Goal: Contribute content: Contribute content

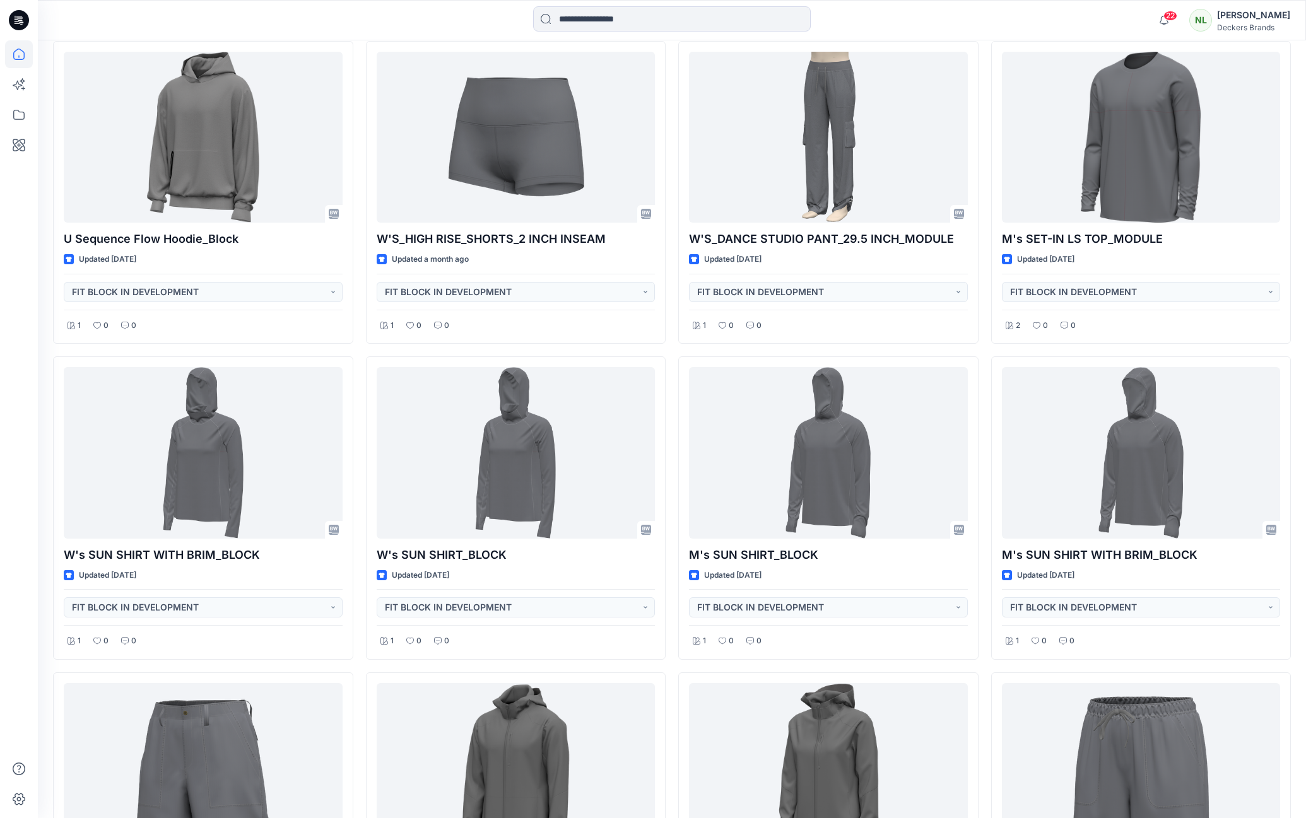
scroll to position [1339, 0]
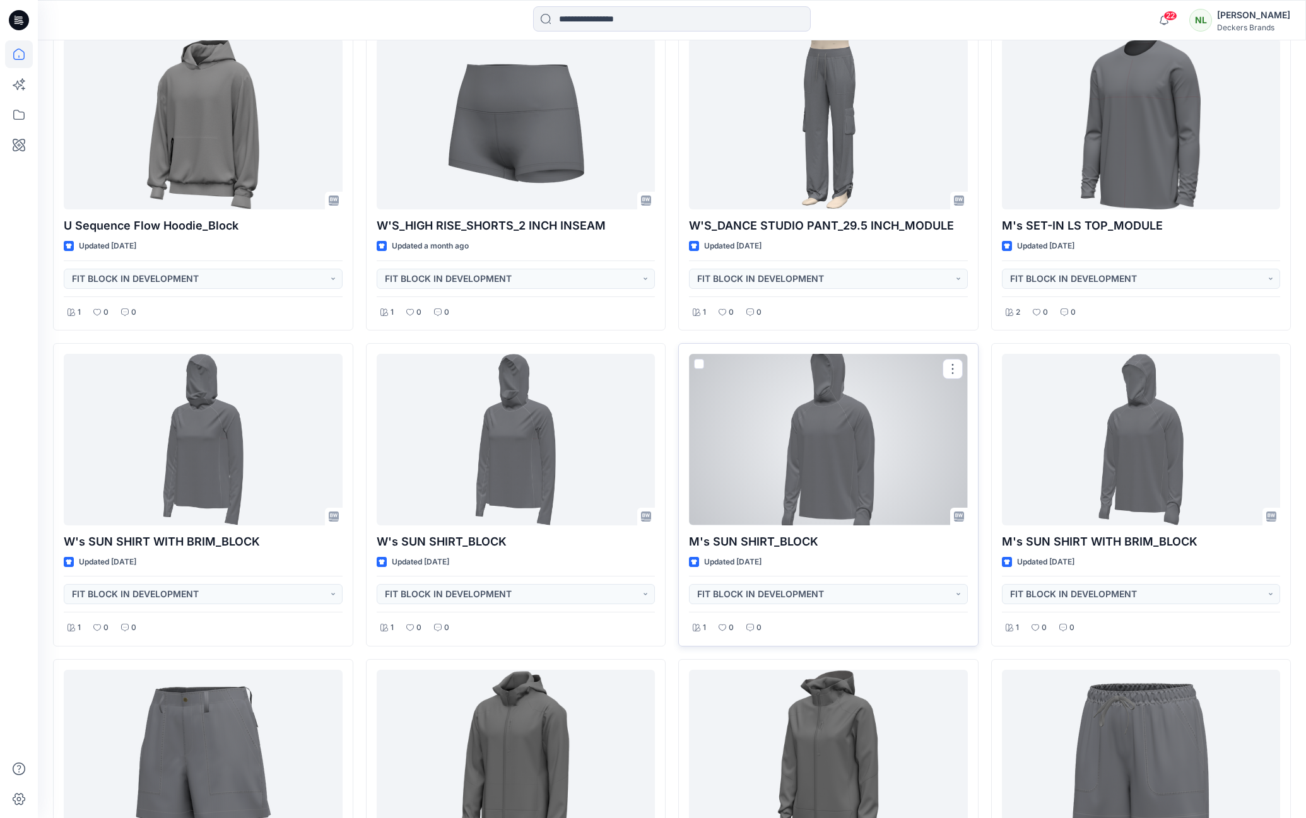
click at [811, 479] on div at bounding box center [828, 439] width 279 height 171
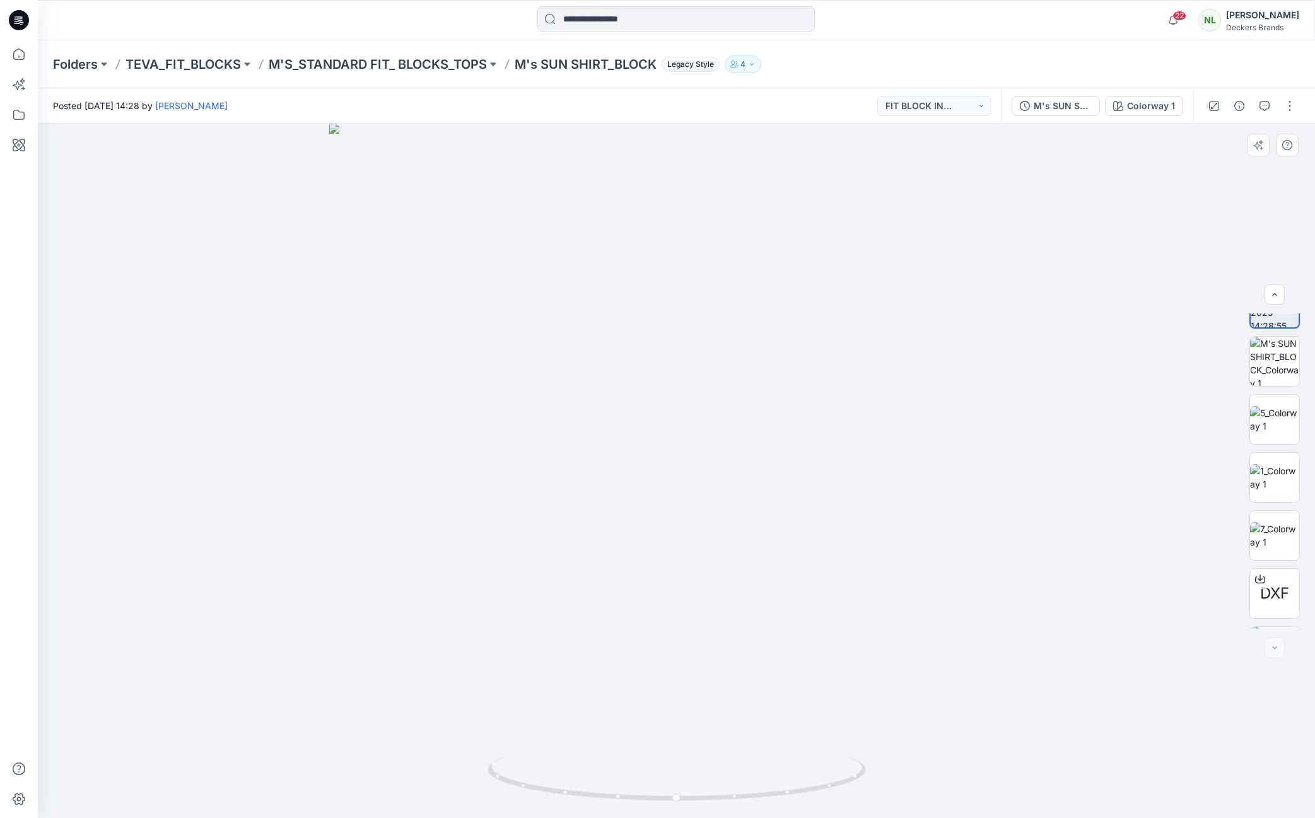
scroll to position [83, 0]
click at [1291, 110] on button "button" at bounding box center [1290, 106] width 20 height 20
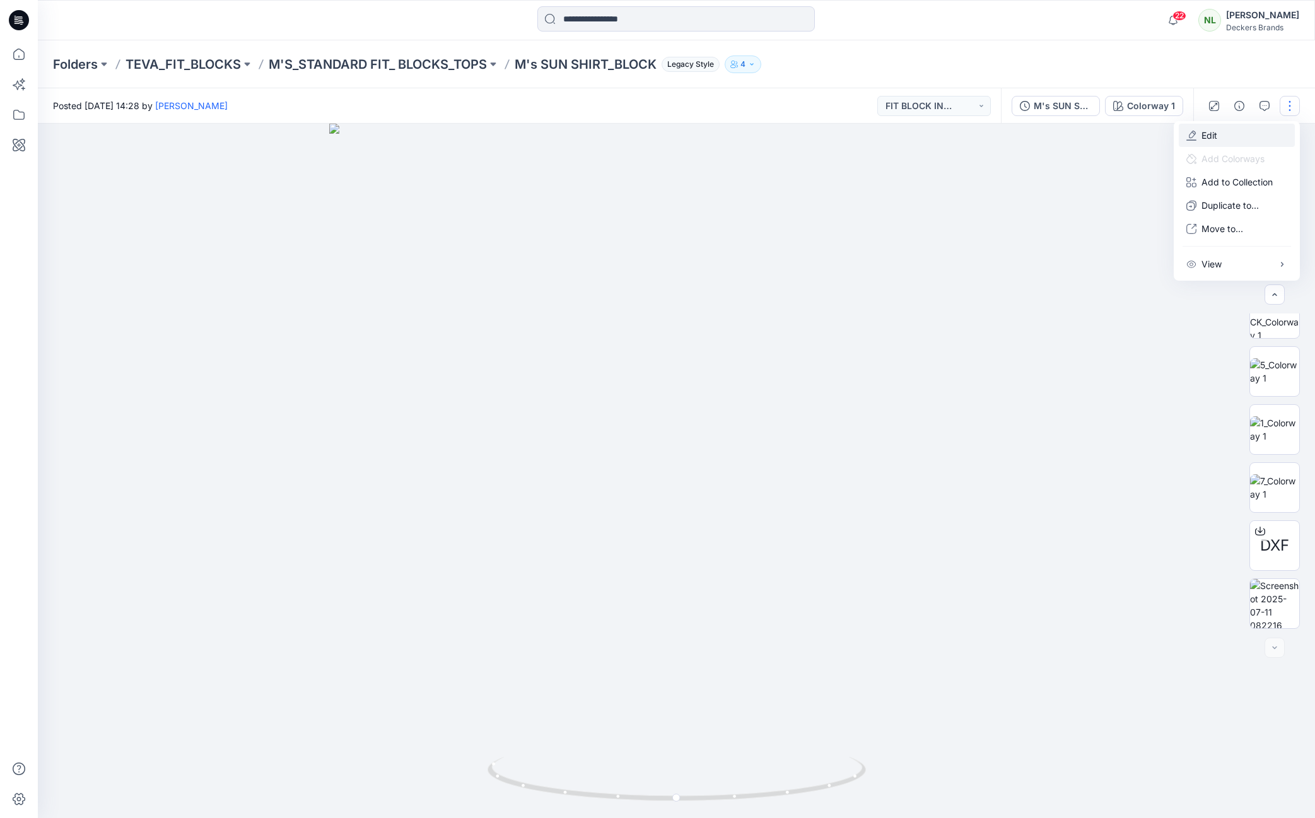
click at [1211, 139] on p "Edit" at bounding box center [1210, 135] width 16 height 13
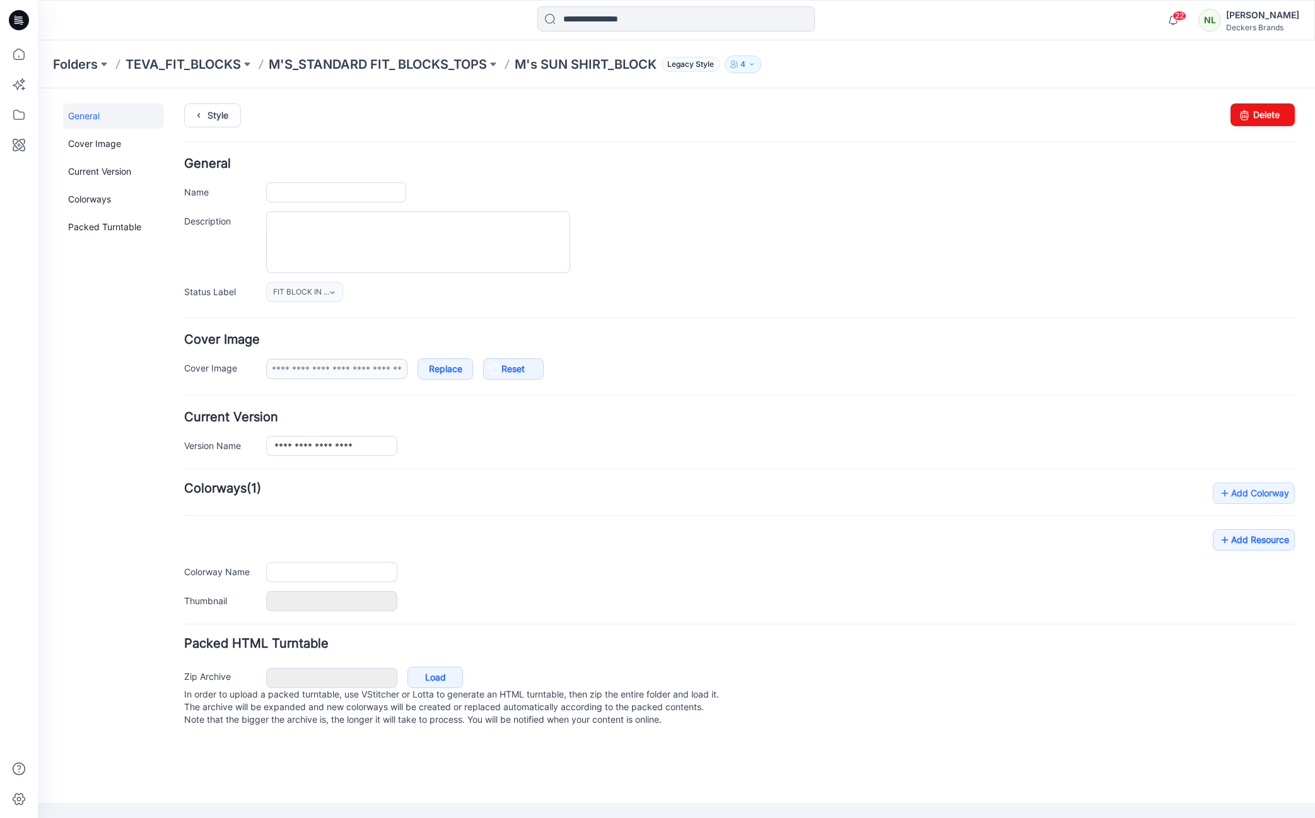
type input "**********"
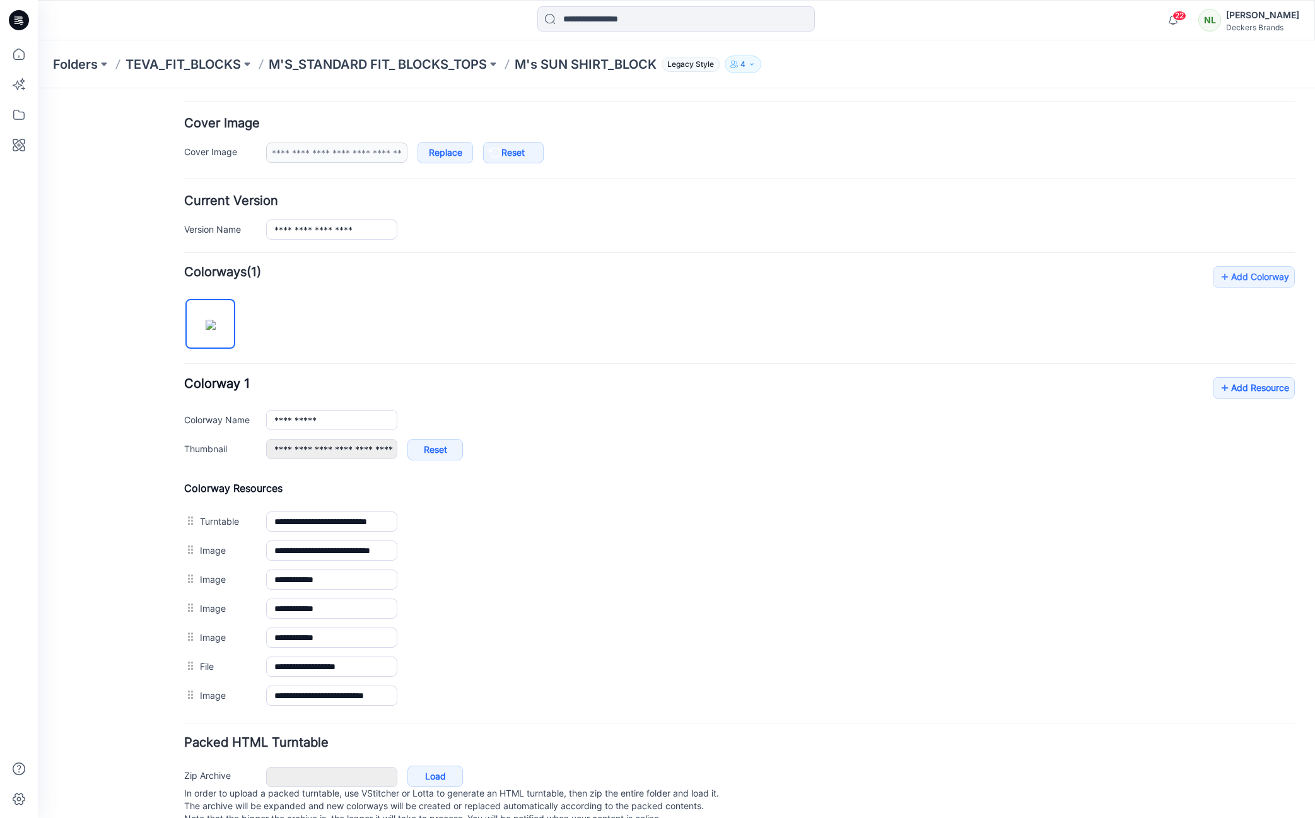
scroll to position [253, 0]
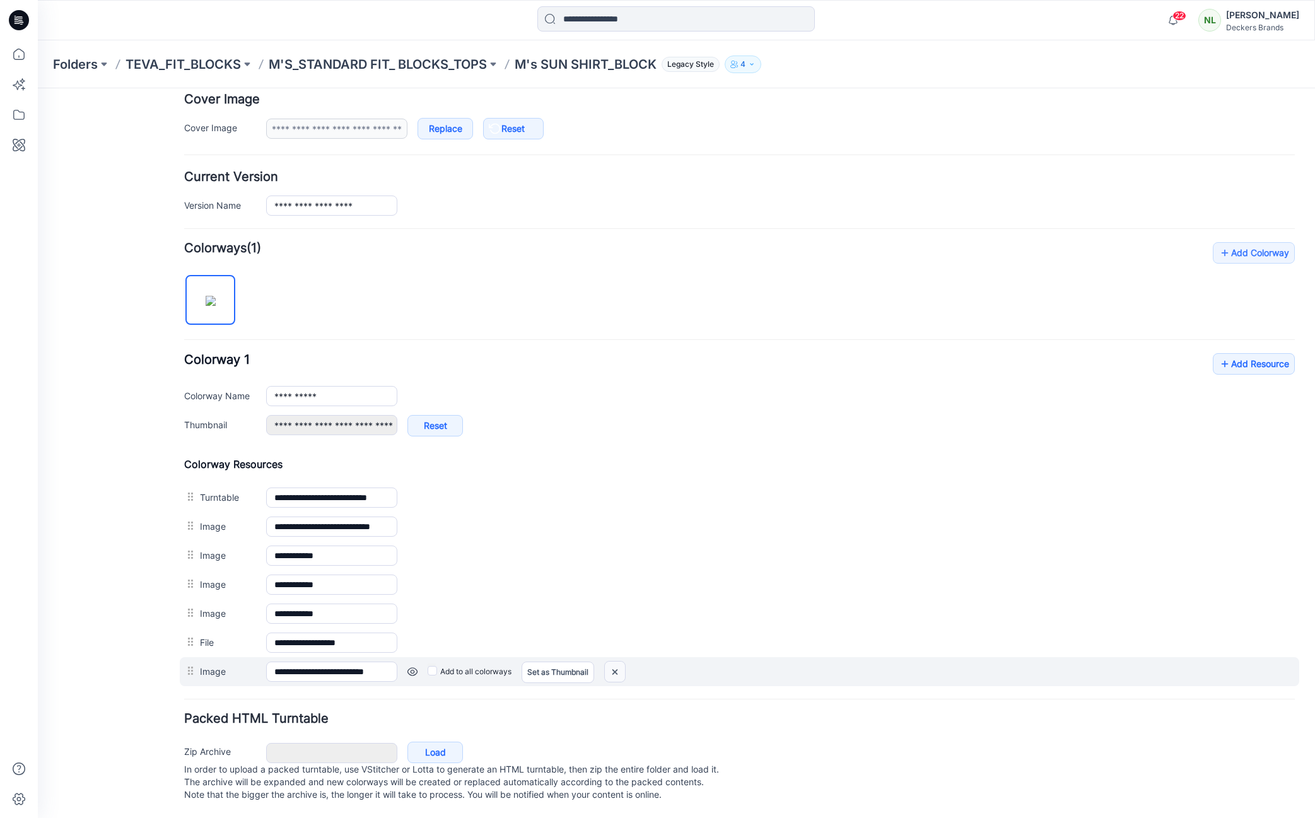
click at [617, 662] on img at bounding box center [615, 672] width 20 height 21
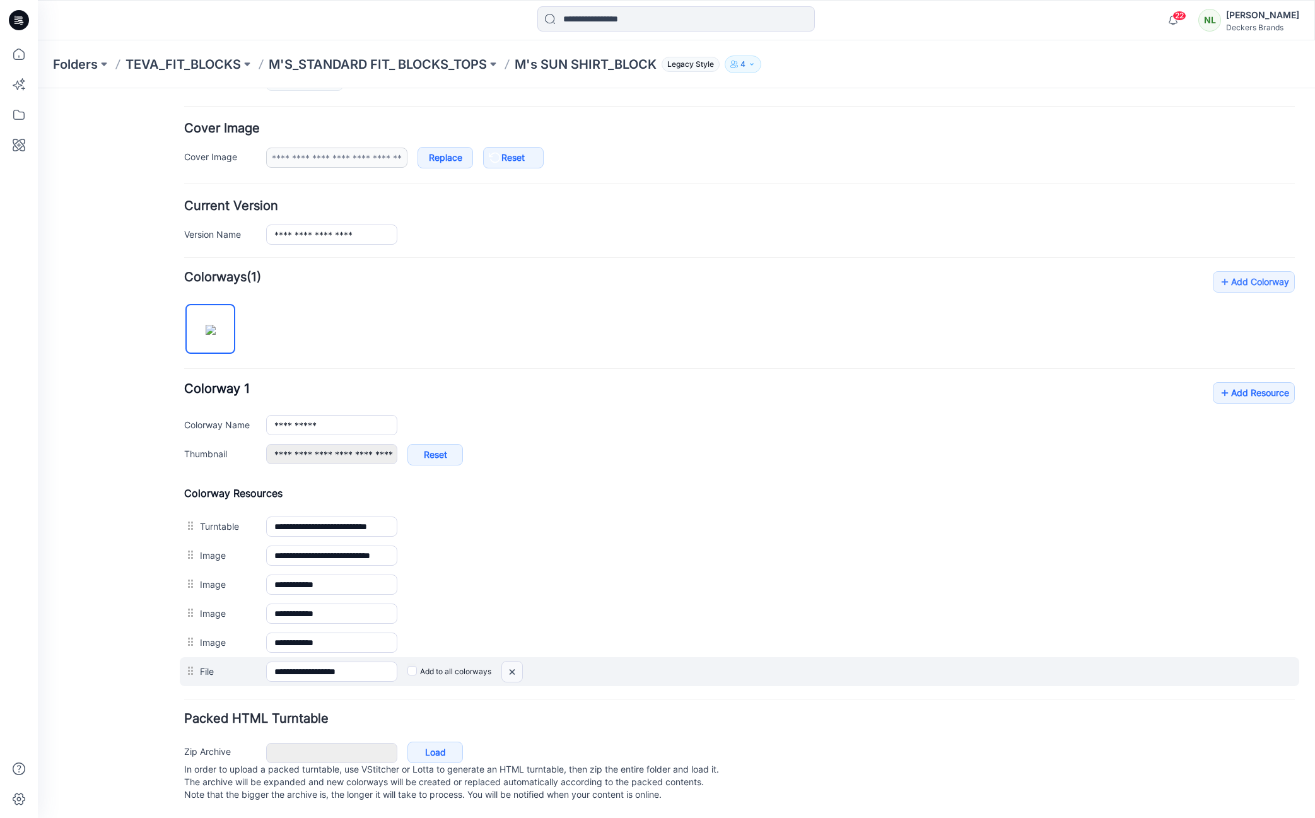
drag, startPoint x: 517, startPoint y: 661, endPoint x: 748, endPoint y: 144, distance: 565.3
click at [517, 662] on img at bounding box center [512, 672] width 20 height 21
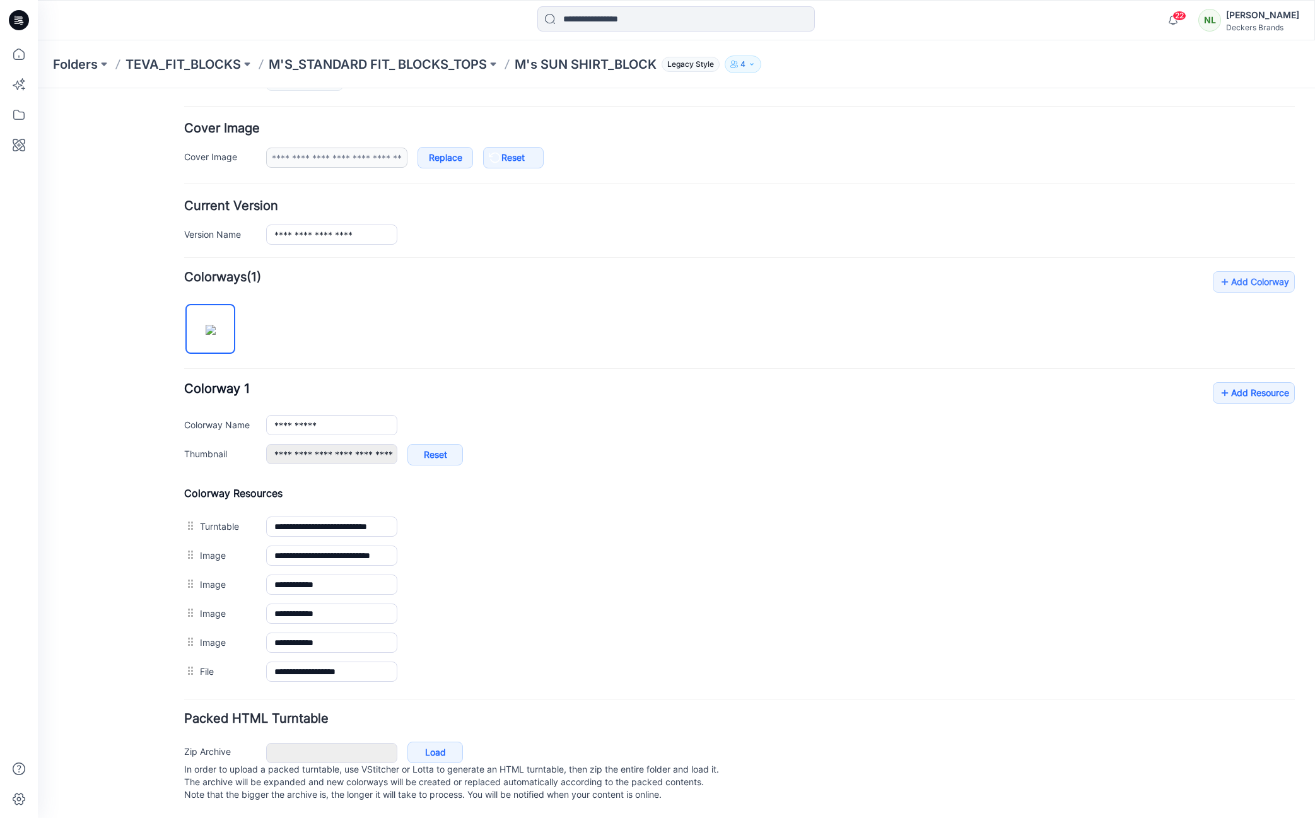
scroll to position [195, 0]
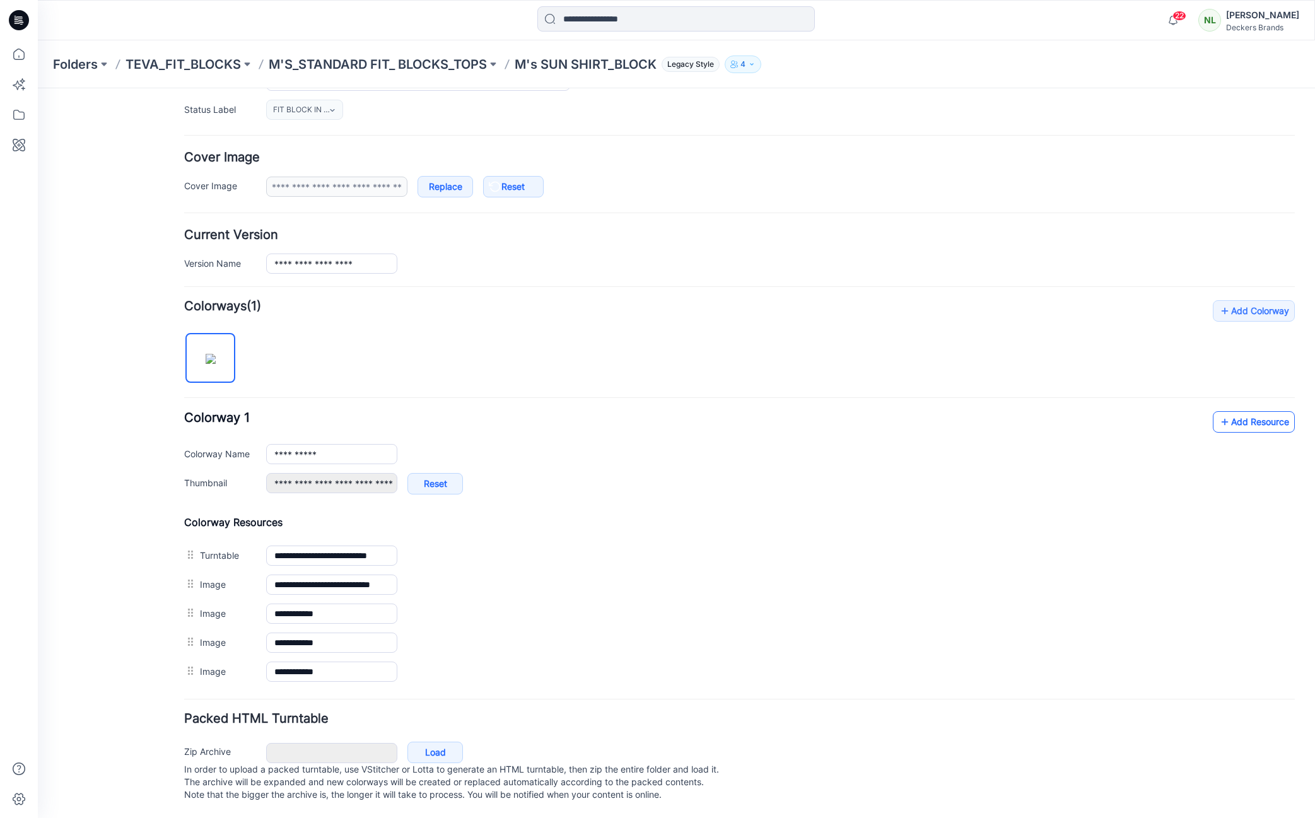
click at [1240, 414] on link "Add Resource" at bounding box center [1254, 421] width 82 height 21
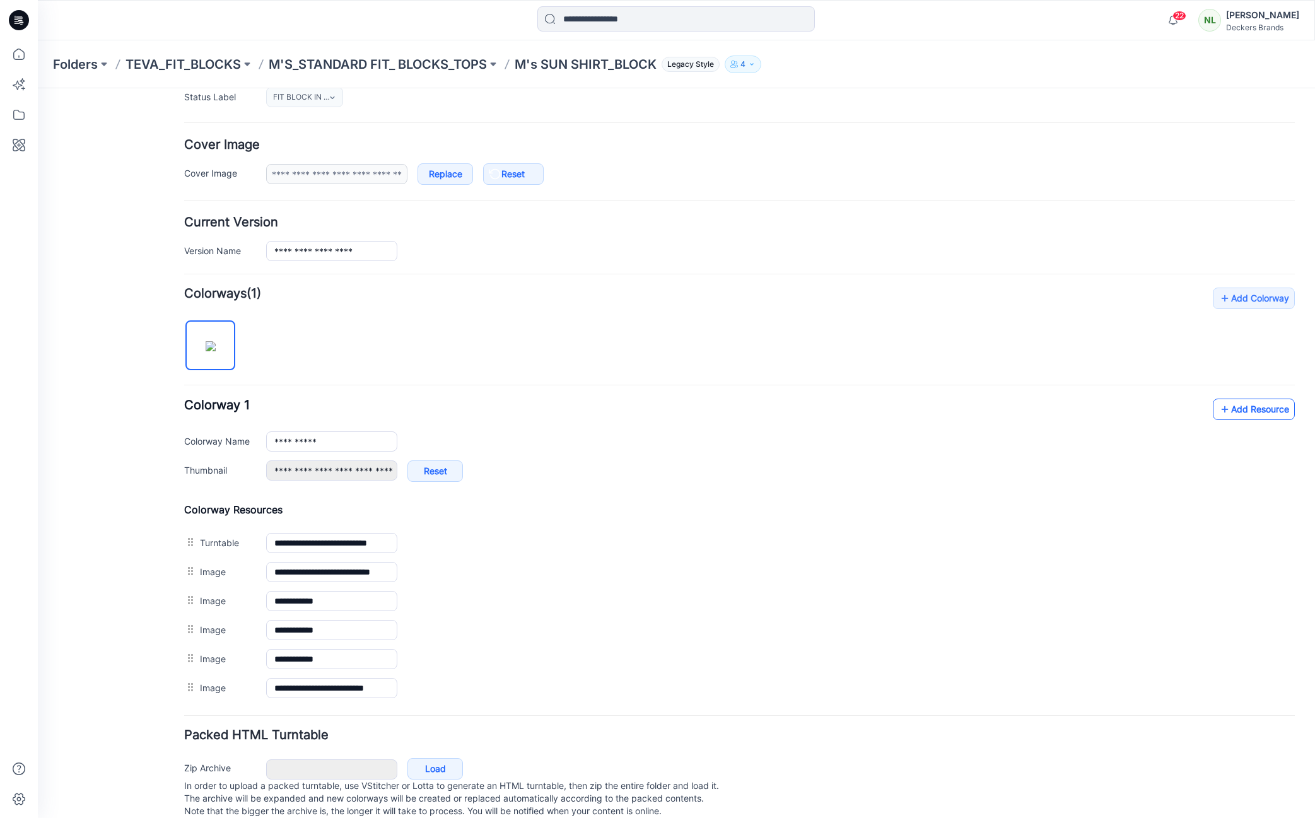
click at [1260, 410] on link "Add Resource" at bounding box center [1254, 409] width 82 height 21
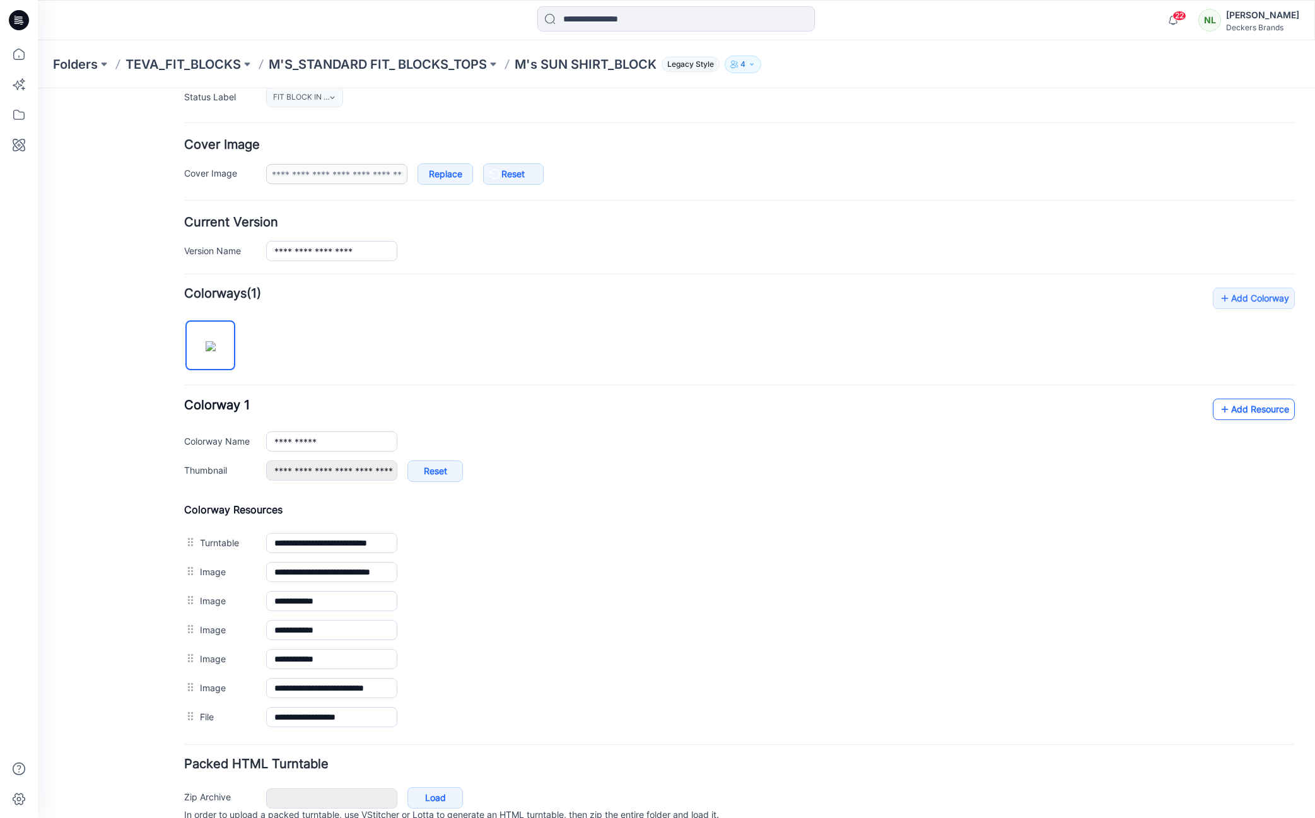
click at [1223, 411] on link "Add Resource" at bounding box center [1254, 409] width 82 height 21
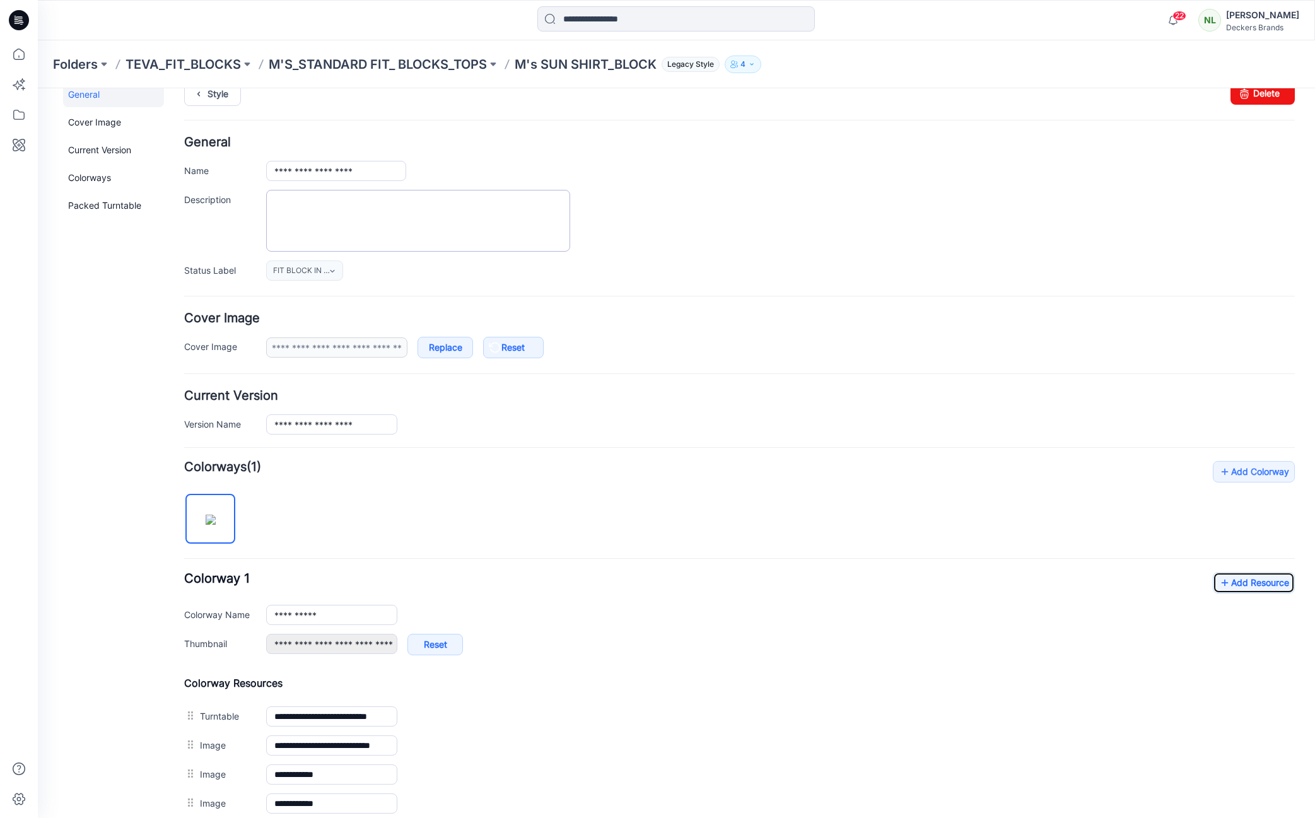
scroll to position [0, 0]
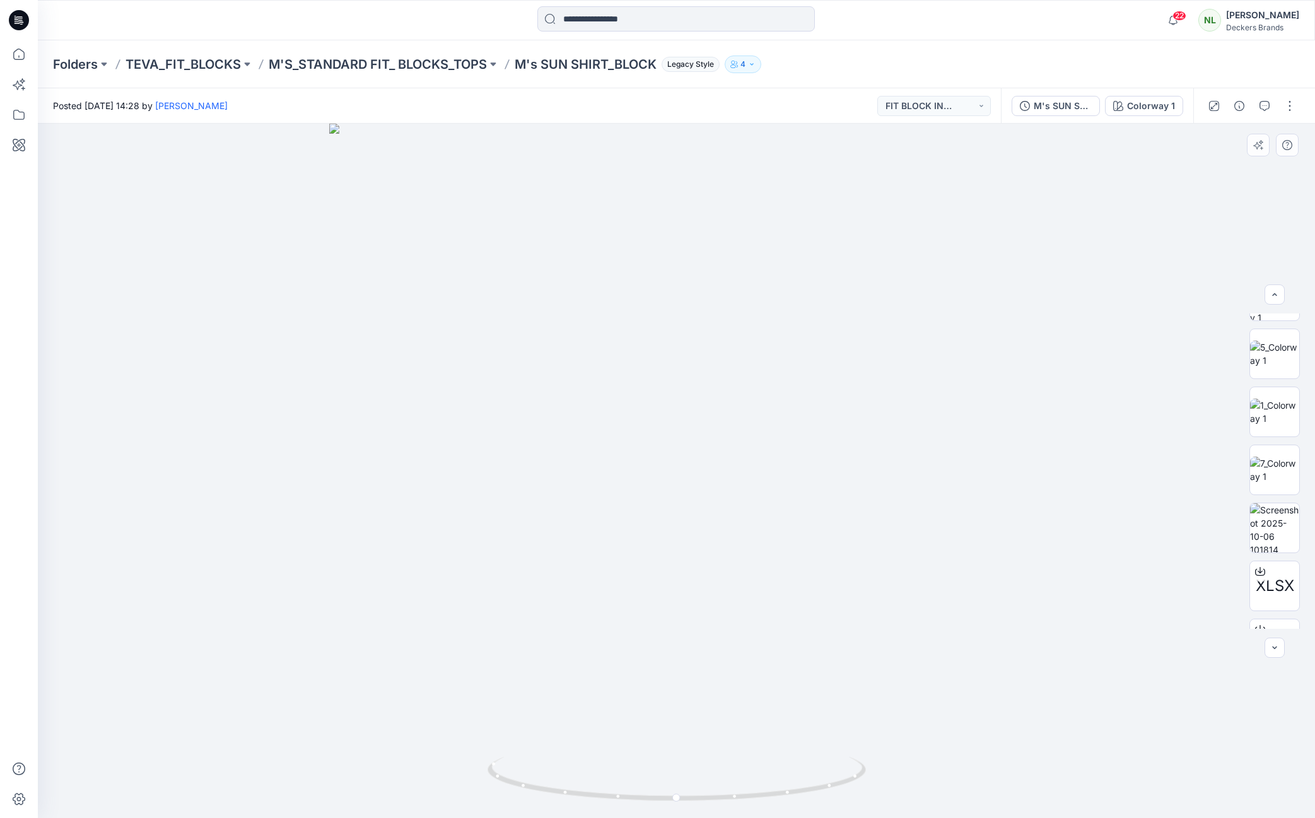
scroll to position [125, 0]
click at [1264, 508] on img at bounding box center [1274, 503] width 49 height 49
click at [1092, 372] on div at bounding box center [676, 471] width 1277 height 695
click at [435, 66] on p "M'S_STANDARD FIT_ BLOCKS_TOPS" at bounding box center [378, 65] width 218 height 18
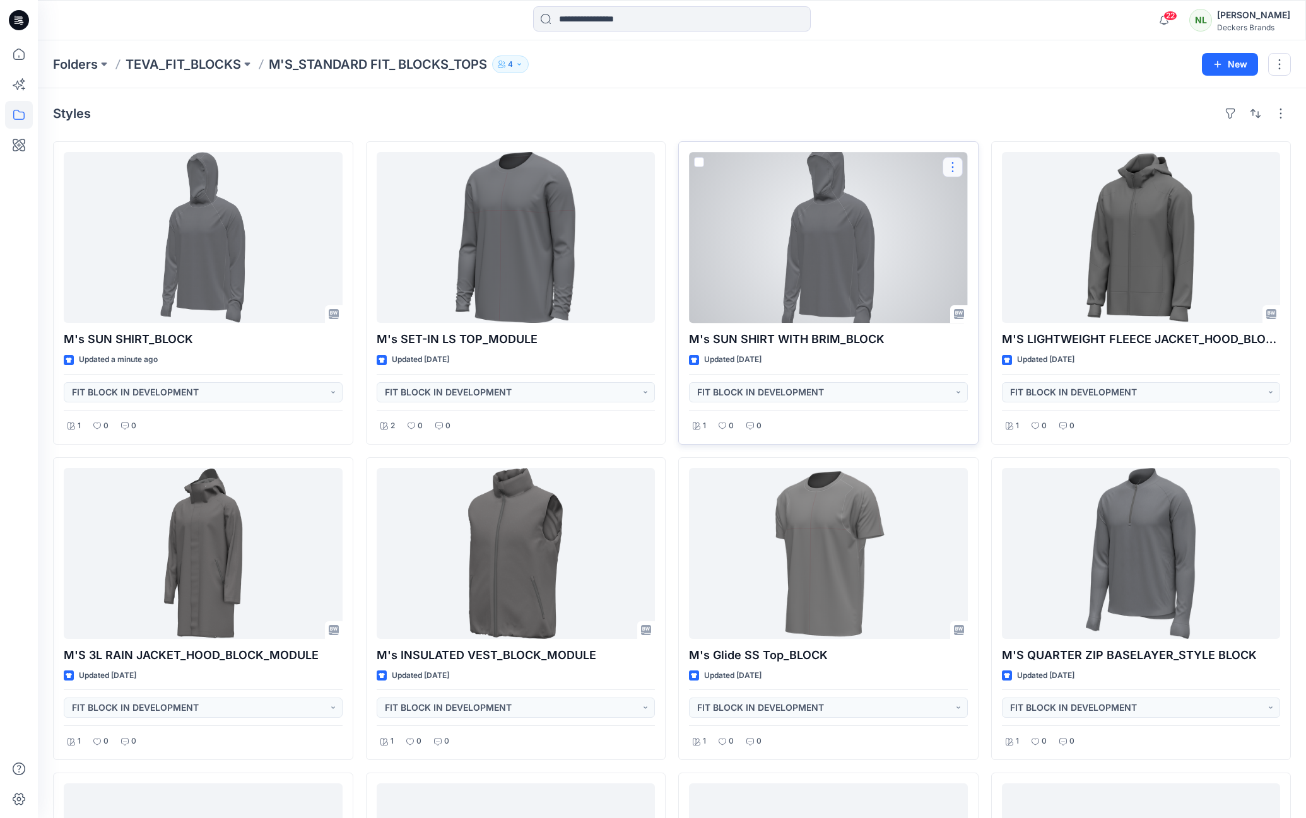
click at [947, 168] on button "button" at bounding box center [952, 167] width 20 height 20
click at [969, 194] on p "Edit" at bounding box center [976, 196] width 16 height 13
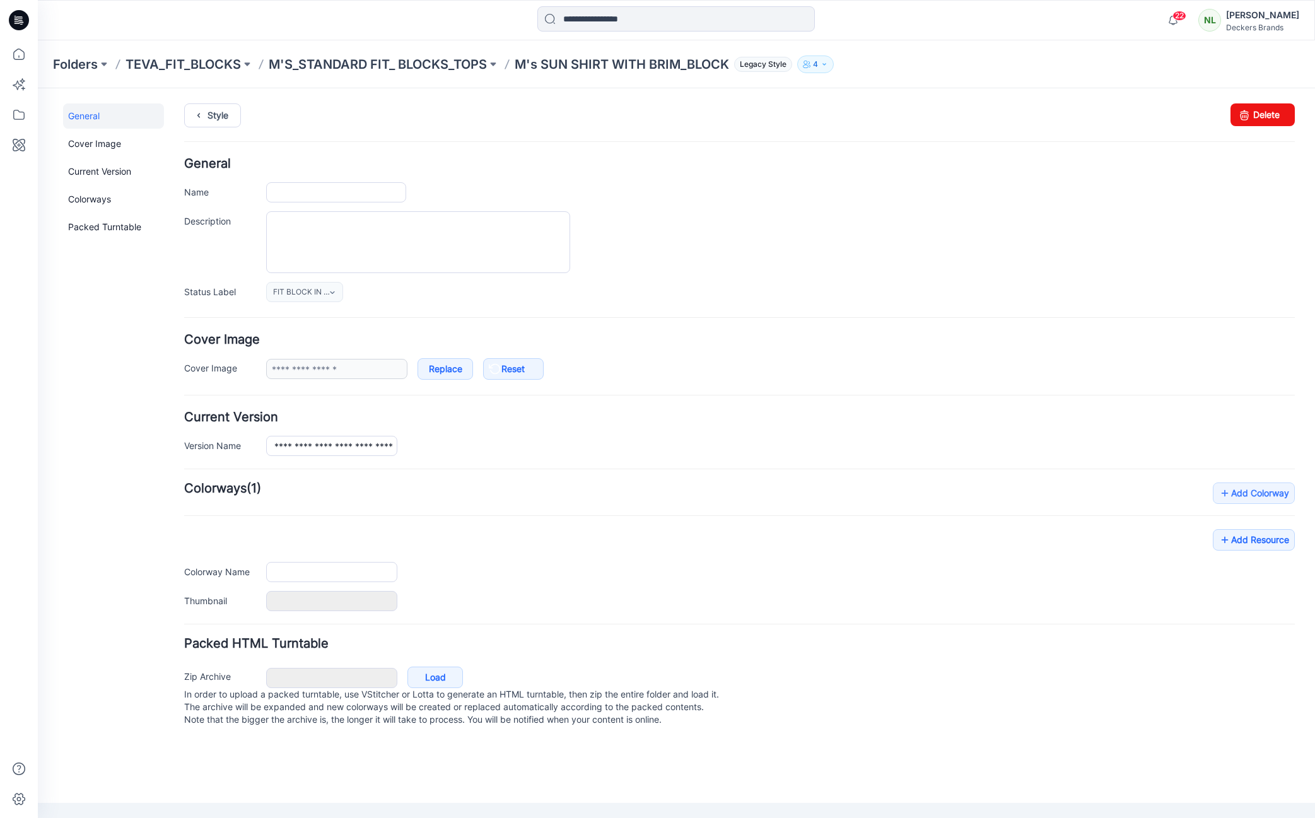
type input "**********"
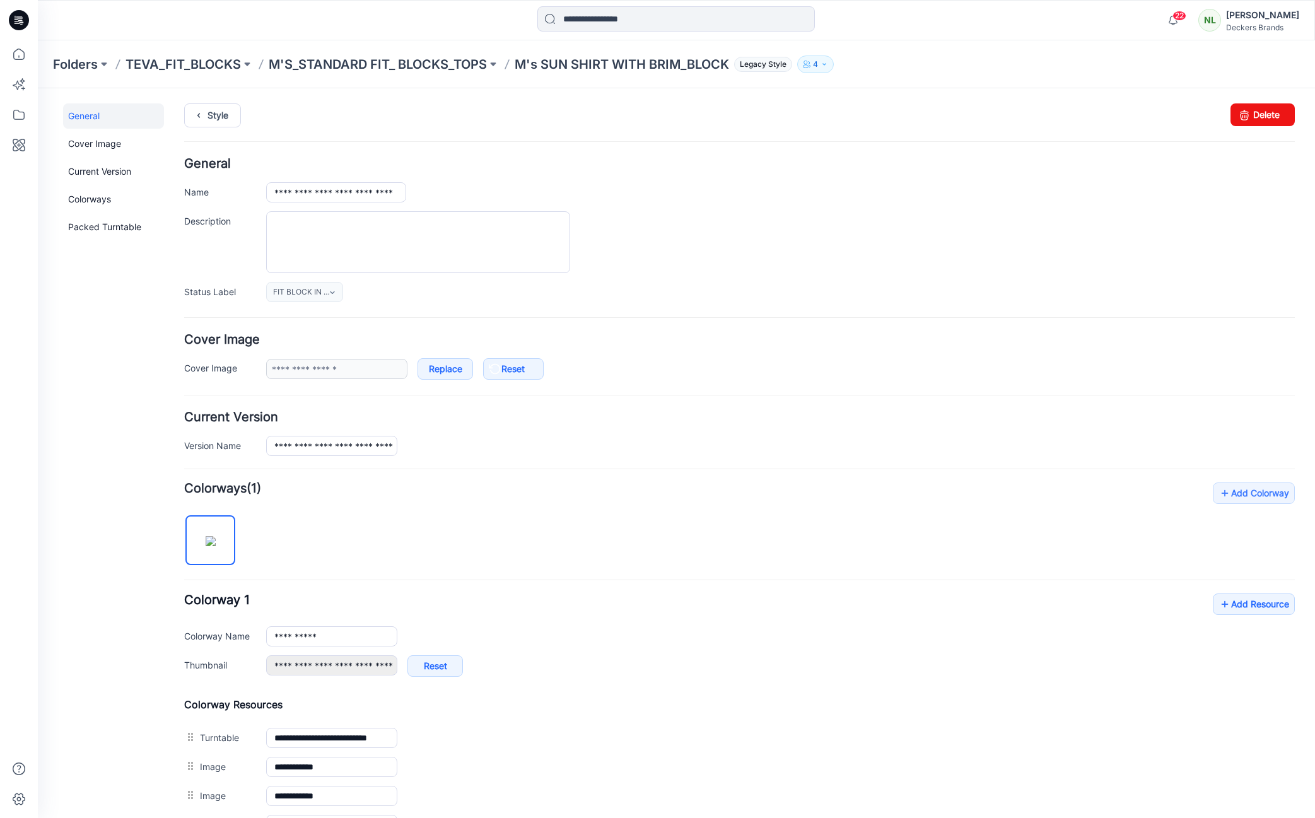
click at [602, 711] on div "**********" at bounding box center [739, 812] width 1111 height 228
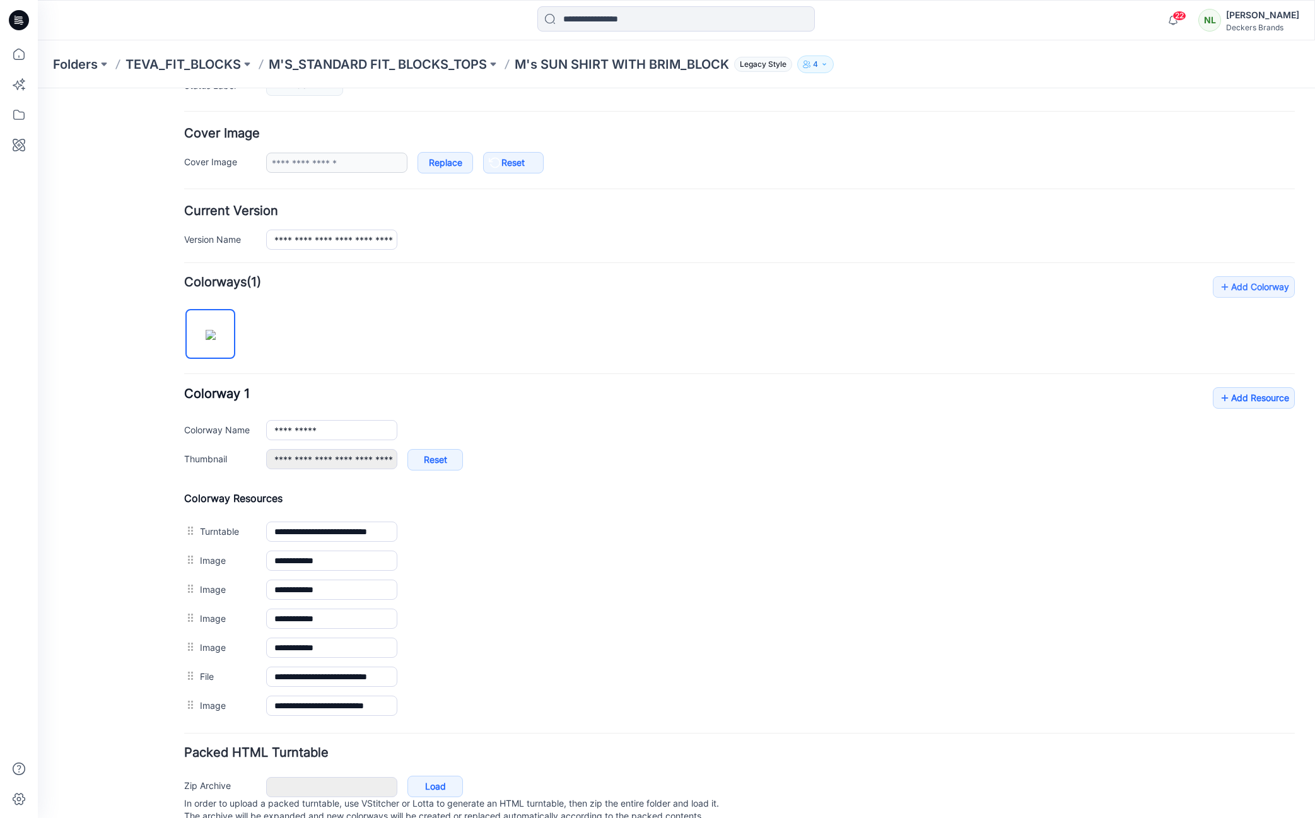
scroll to position [208, 0]
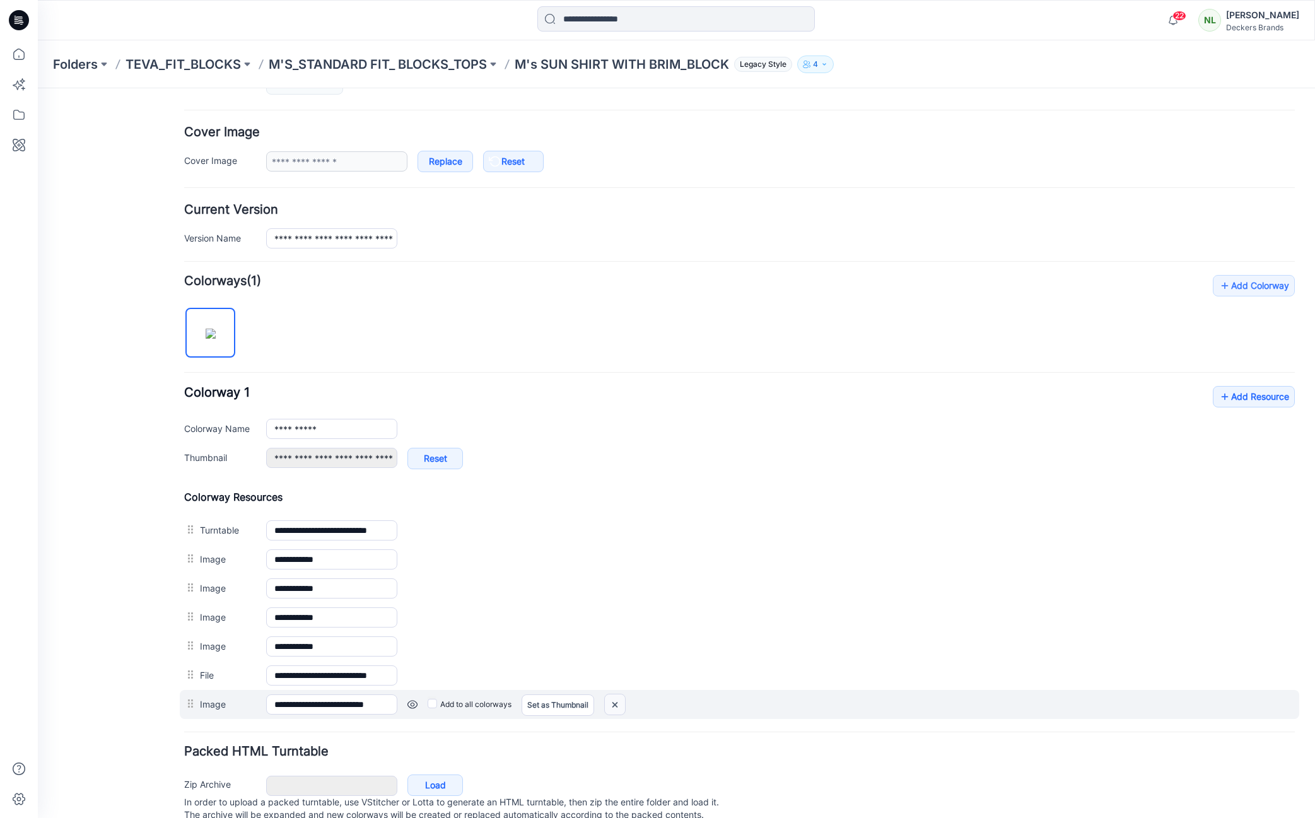
drag, startPoint x: 612, startPoint y: 703, endPoint x: 737, endPoint y: 173, distance: 544.6
click at [612, 703] on img at bounding box center [615, 705] width 20 height 21
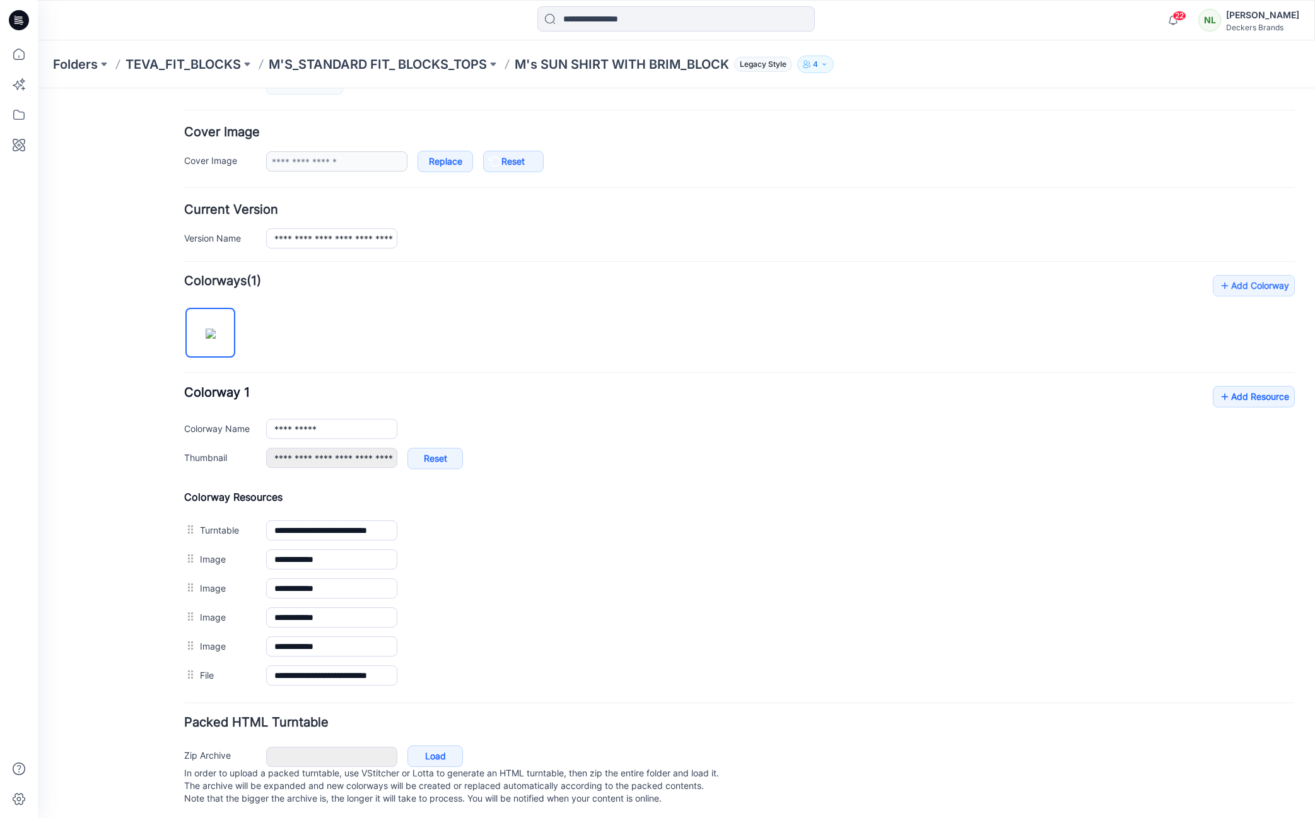
click at [460, 690] on form "**********" at bounding box center [739, 379] width 1111 height 859
click at [1230, 392] on link "Add Resource" at bounding box center [1254, 396] width 82 height 21
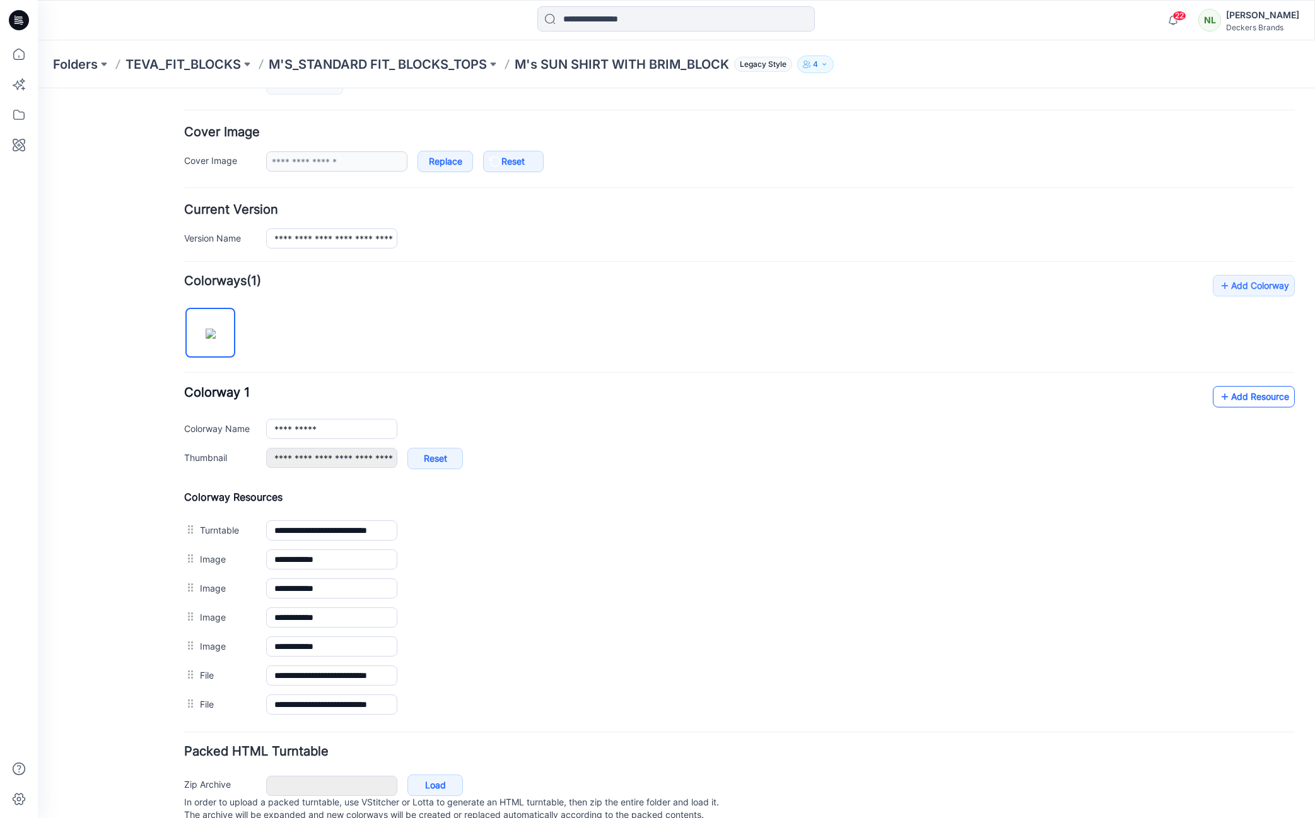
click at [1243, 402] on link "Add Resource" at bounding box center [1254, 396] width 82 height 21
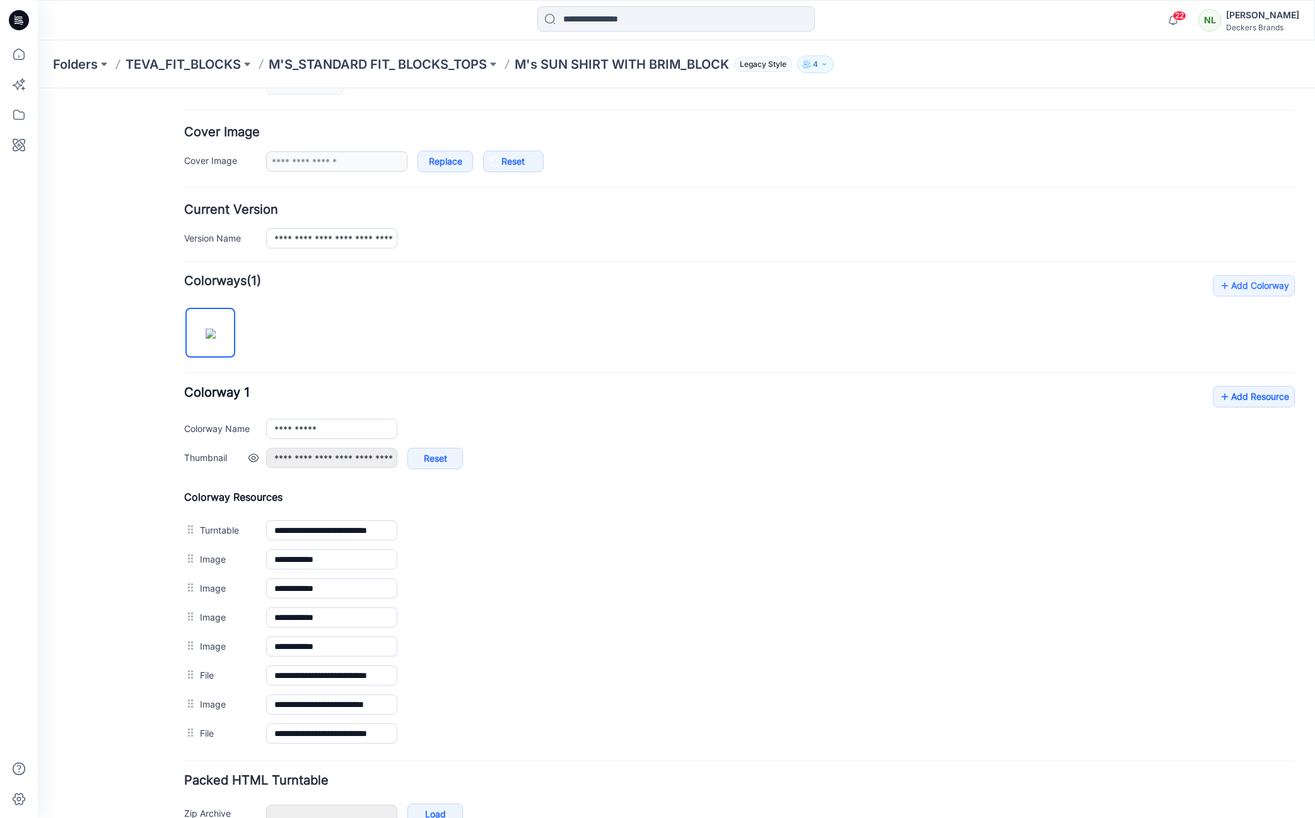
scroll to position [0, 0]
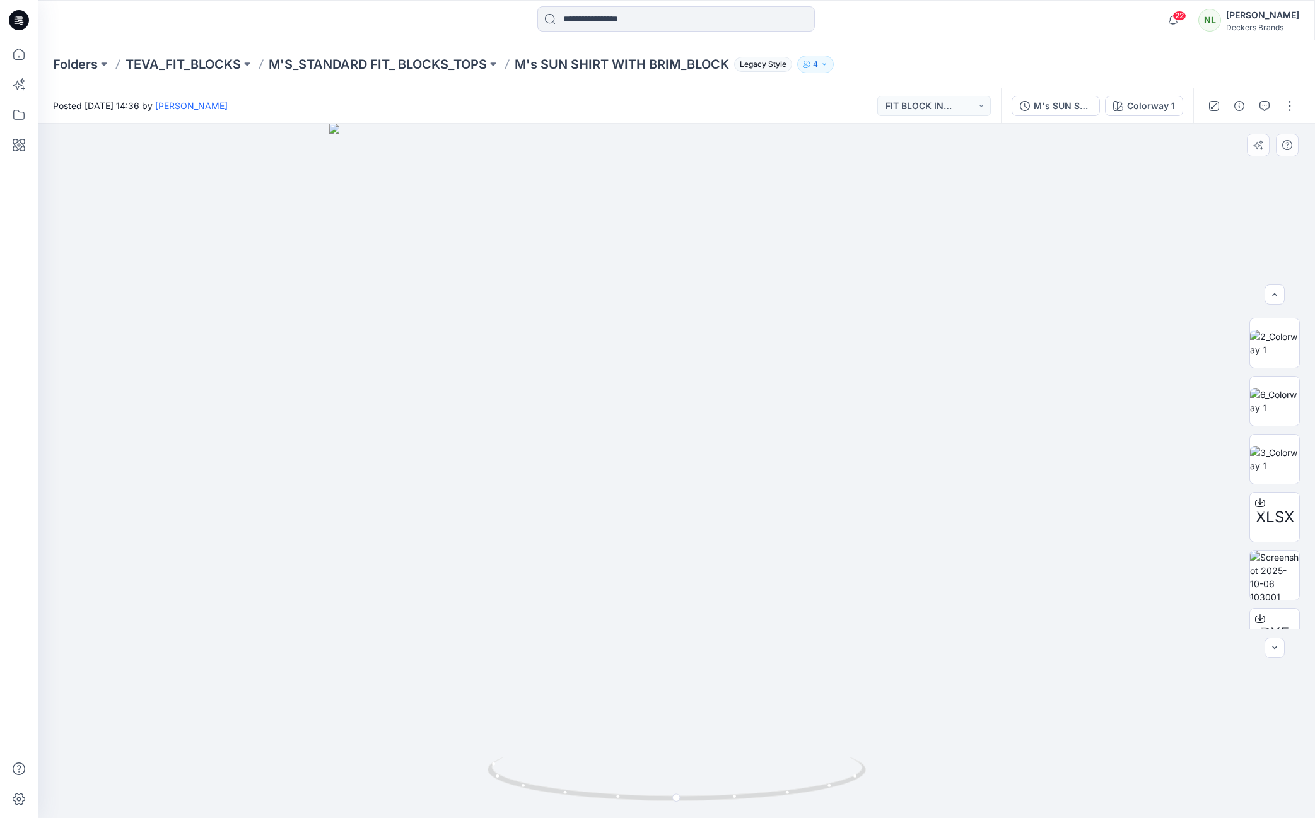
scroll to position [129, 0]
click at [1272, 568] on img at bounding box center [1274, 558] width 49 height 49
click at [1296, 103] on button "button" at bounding box center [1290, 106] width 20 height 20
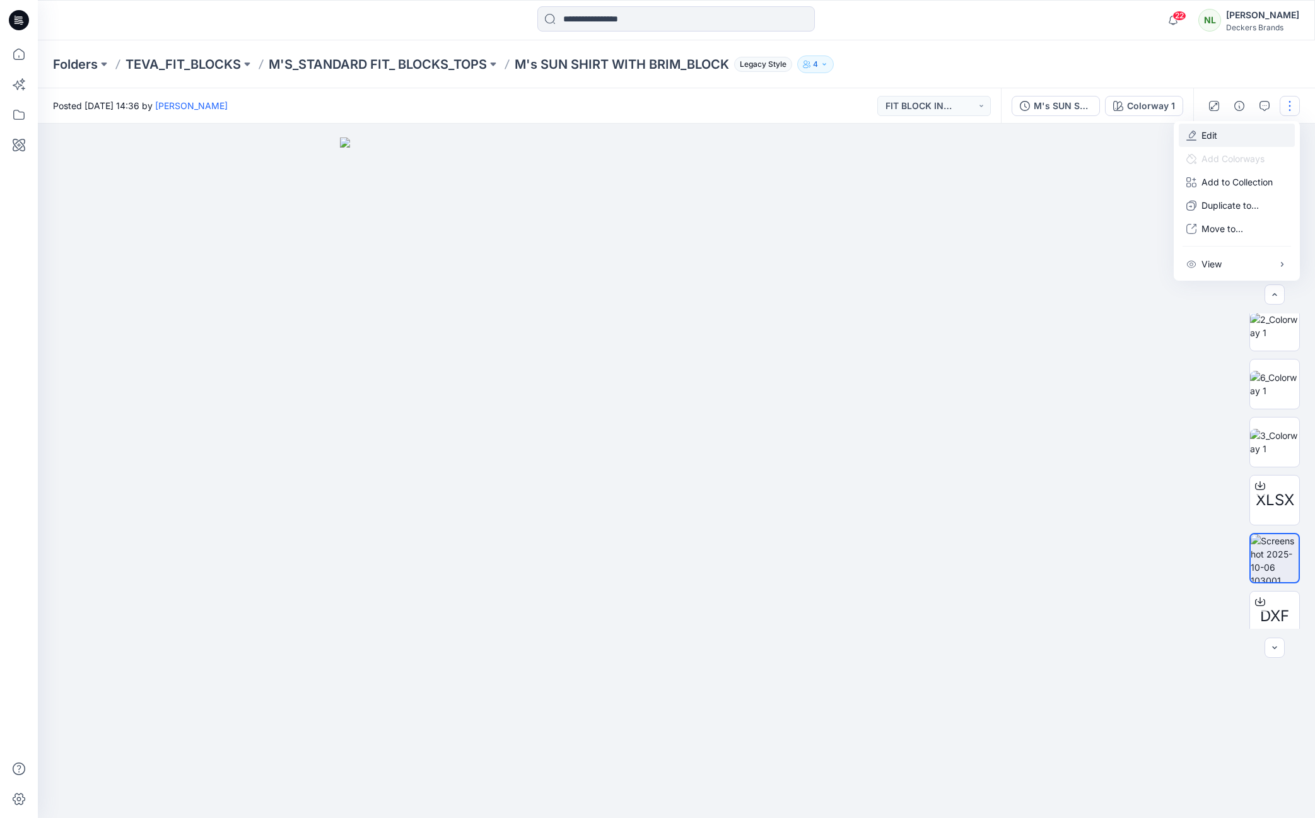
click at [1224, 134] on button "Edit" at bounding box center [1237, 135] width 116 height 23
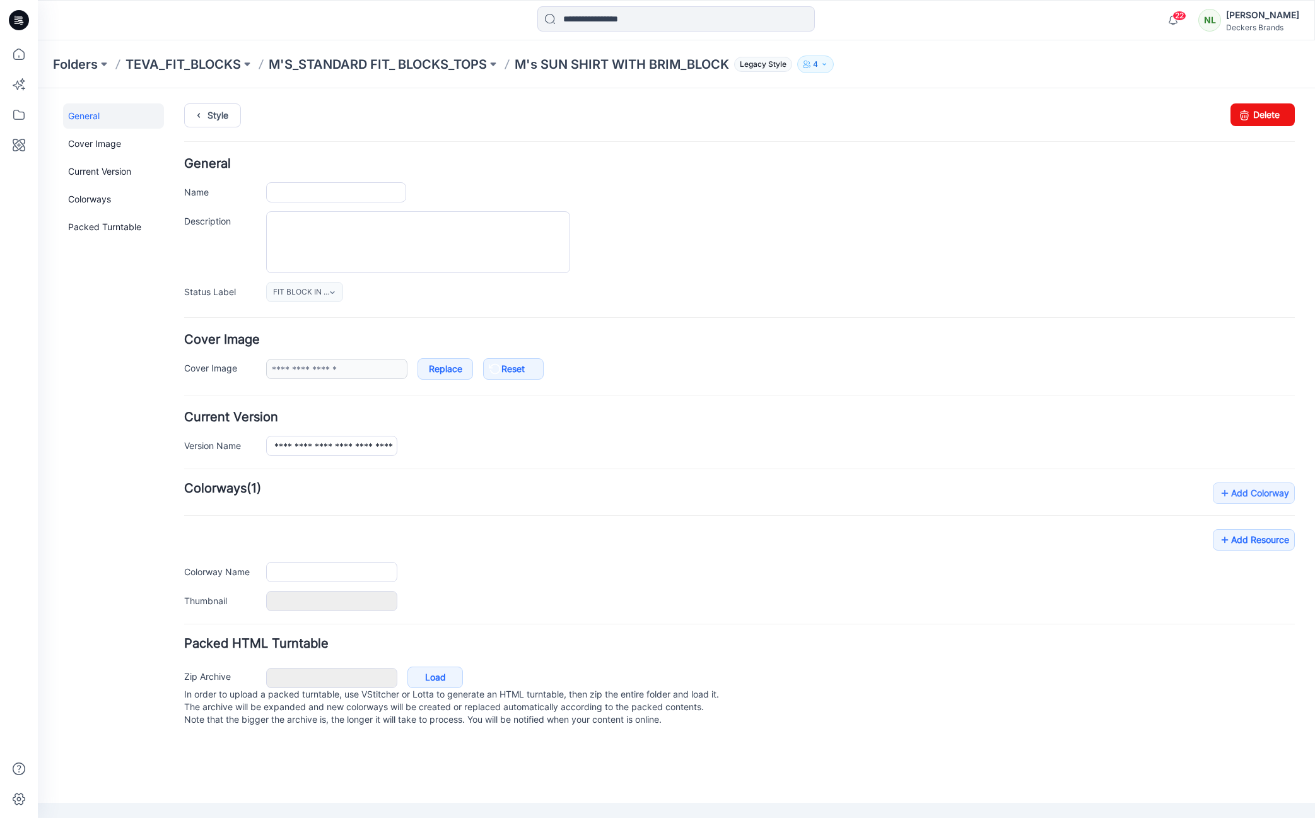
type input "**********"
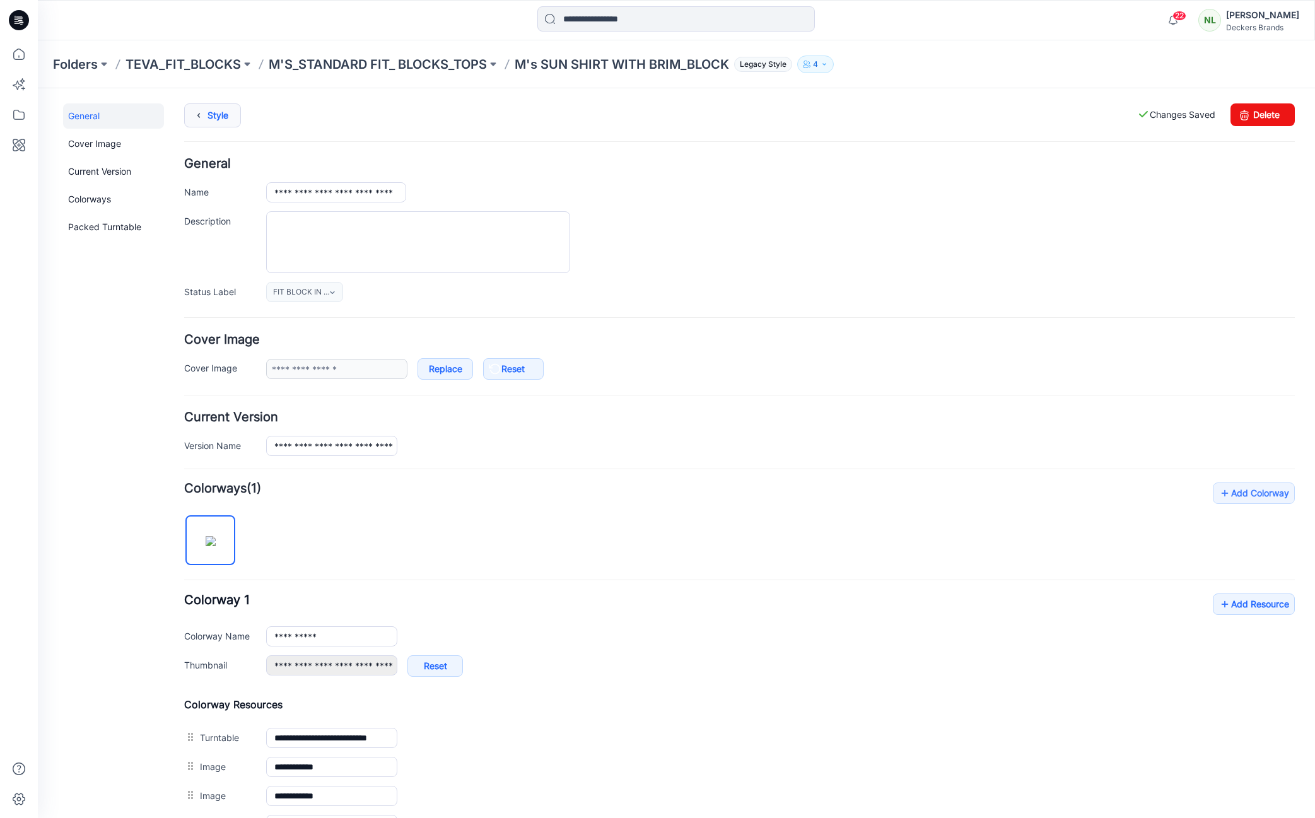
click at [221, 117] on link "Style" at bounding box center [212, 115] width 57 height 24
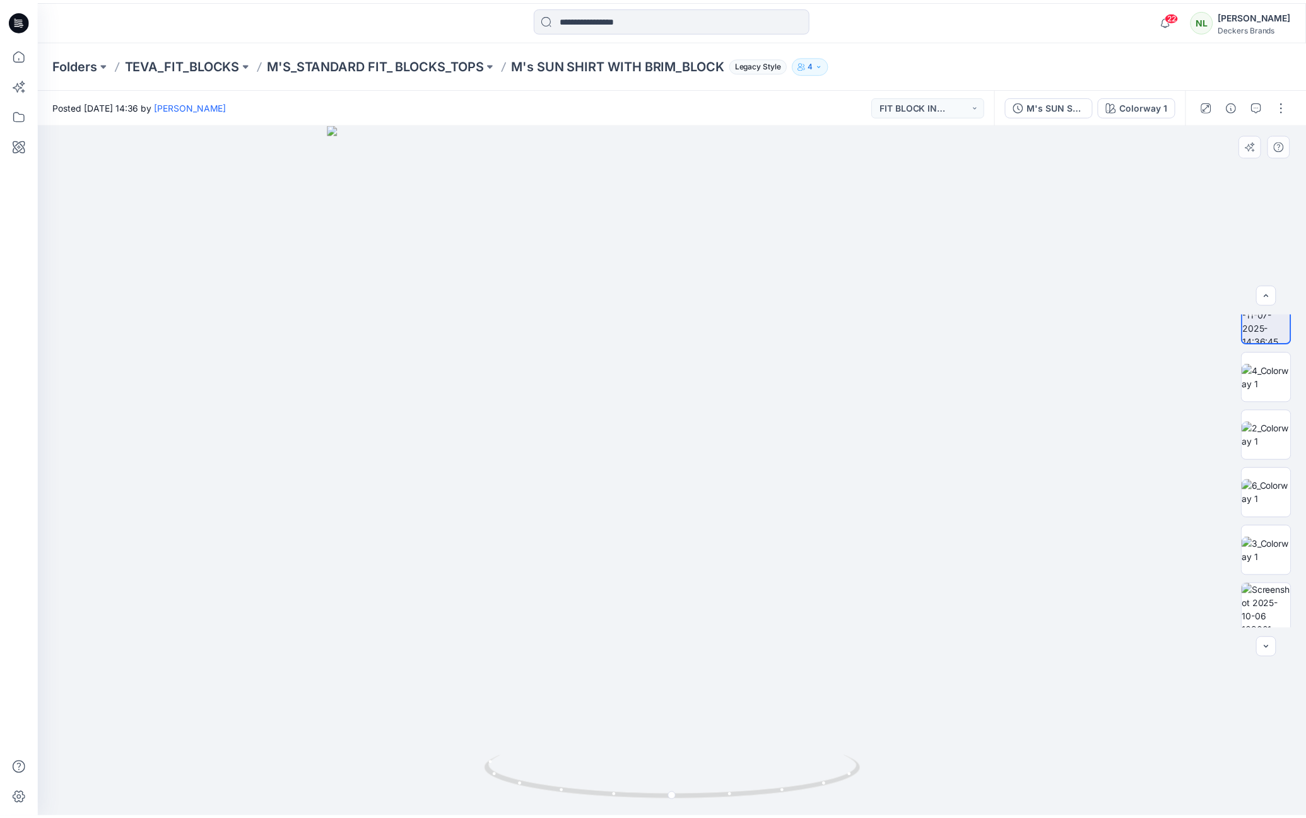
scroll to position [27, 0]
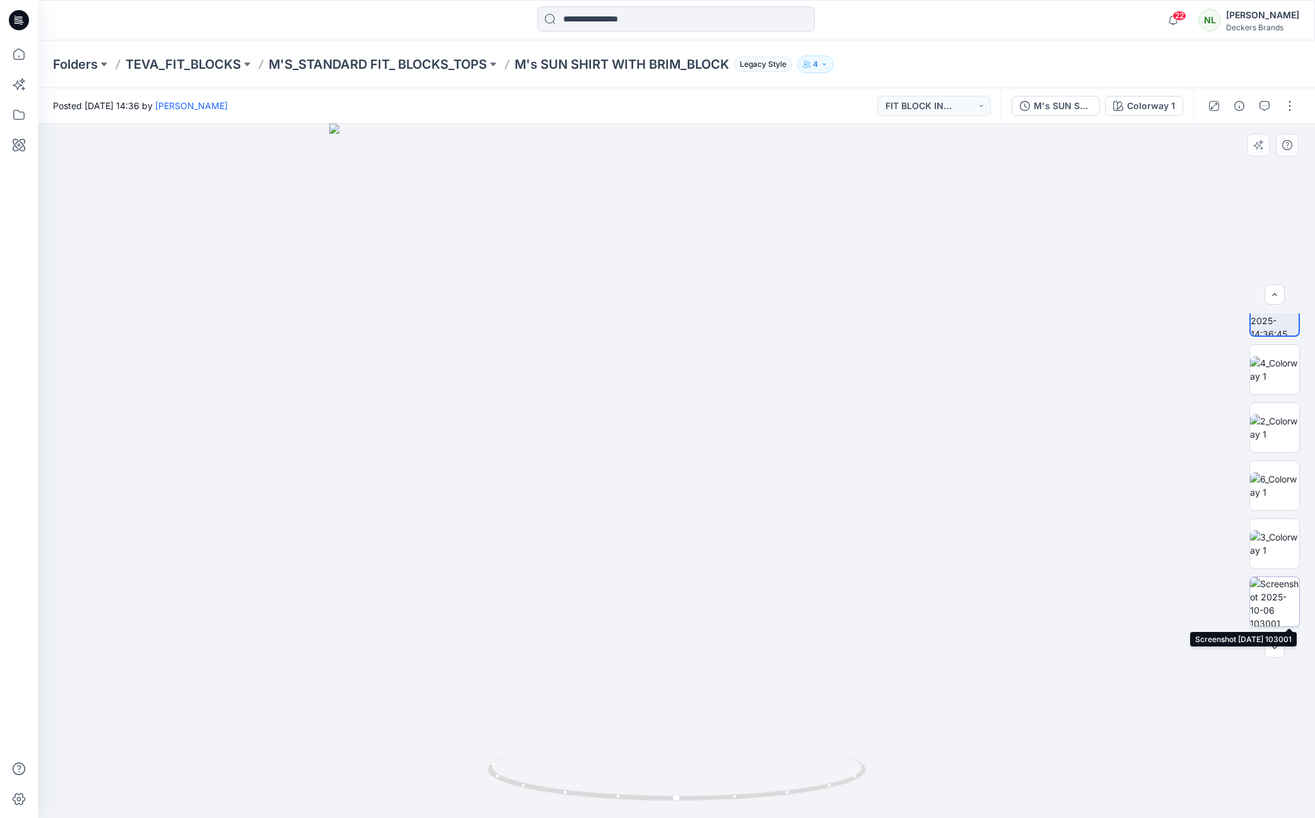
click at [1271, 604] on img at bounding box center [1274, 601] width 49 height 49
click at [153, 570] on div at bounding box center [676, 471] width 1277 height 695
click at [302, 67] on p "M'S_STANDARD FIT_ BLOCKS_TOPS" at bounding box center [378, 65] width 218 height 18
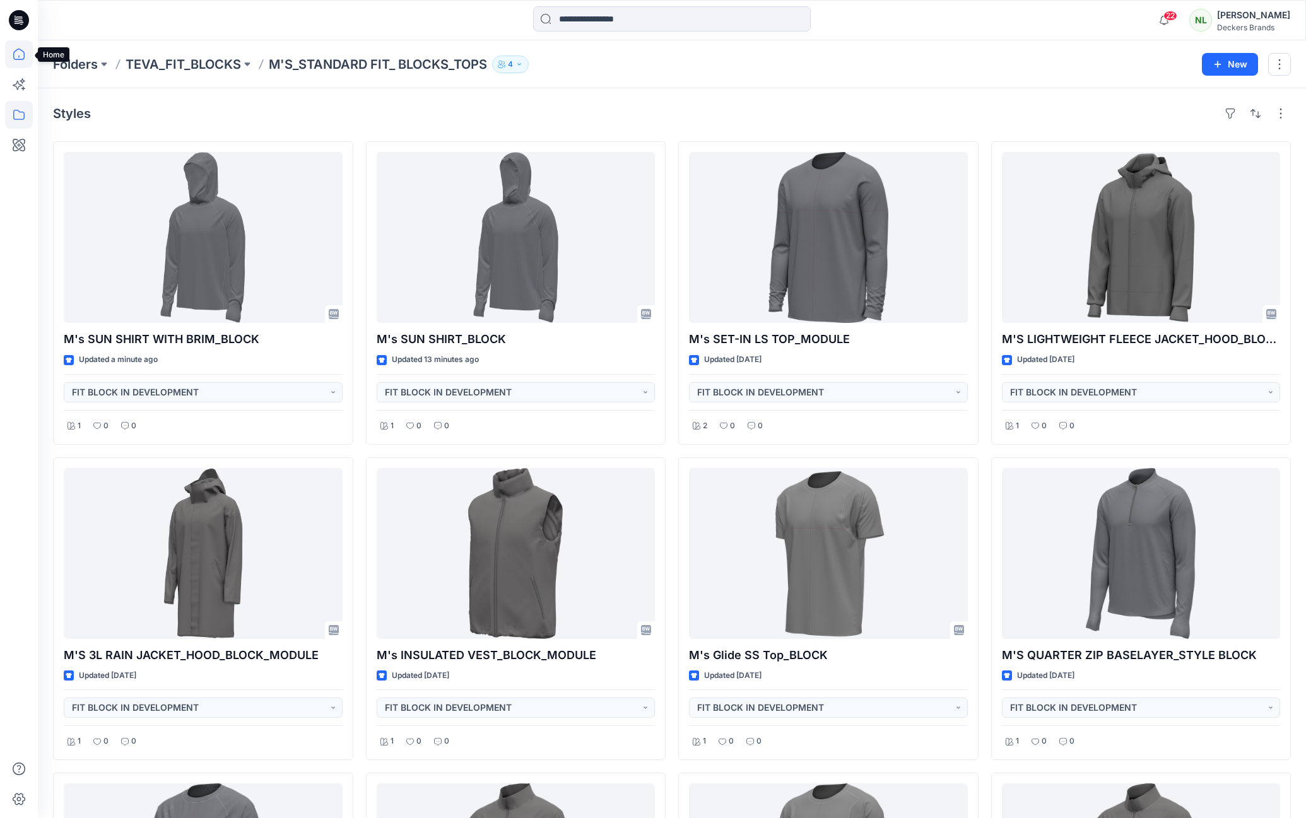
click at [13, 56] on icon at bounding box center [19, 54] width 28 height 28
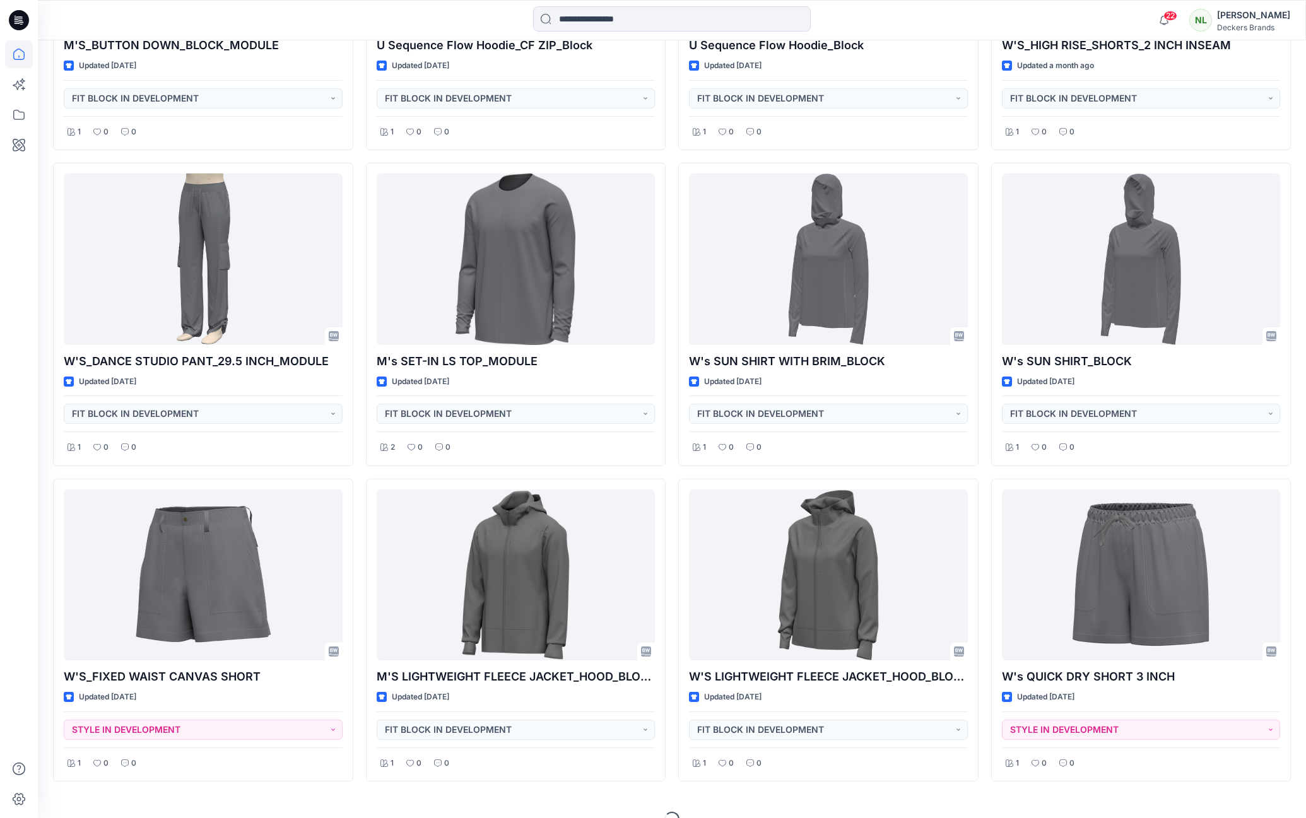
scroll to position [1521, 0]
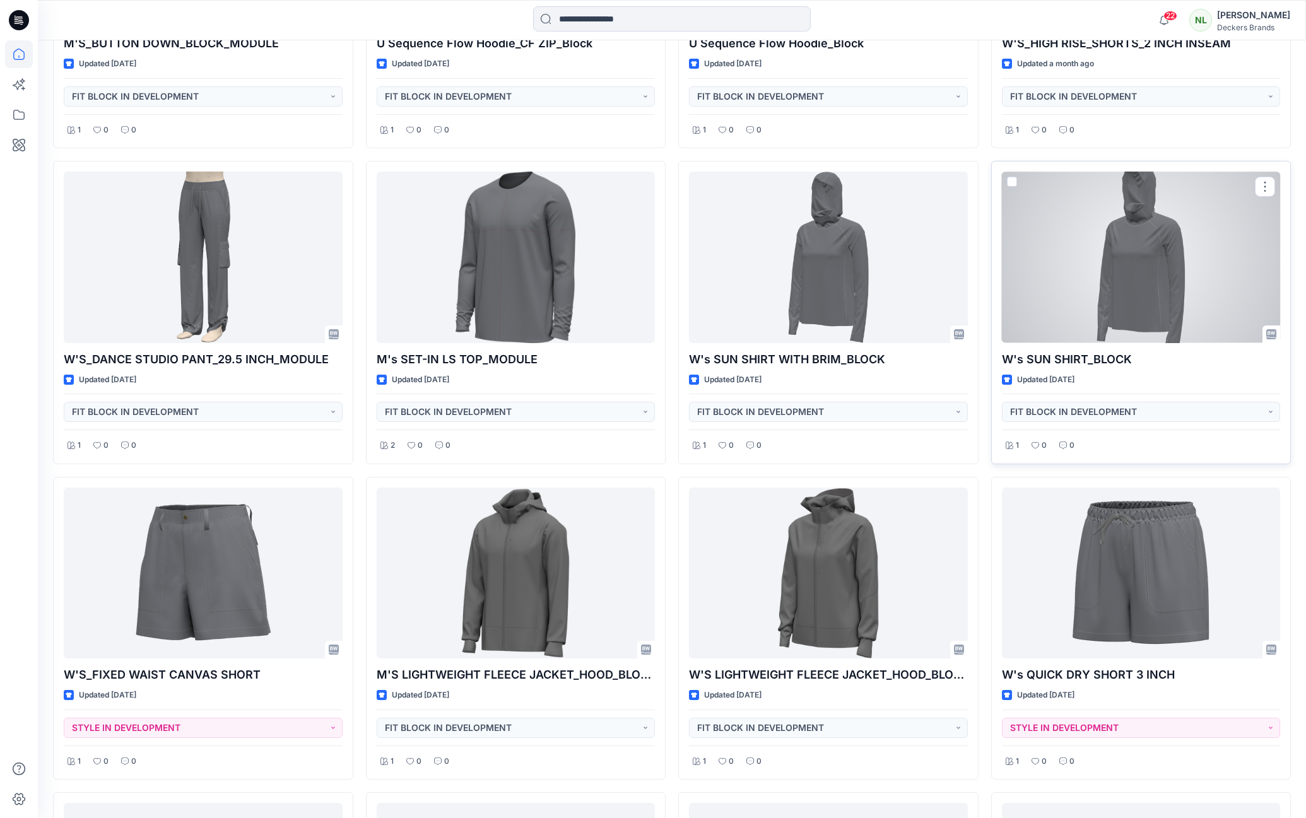
click at [1121, 292] on div at bounding box center [1141, 257] width 279 height 171
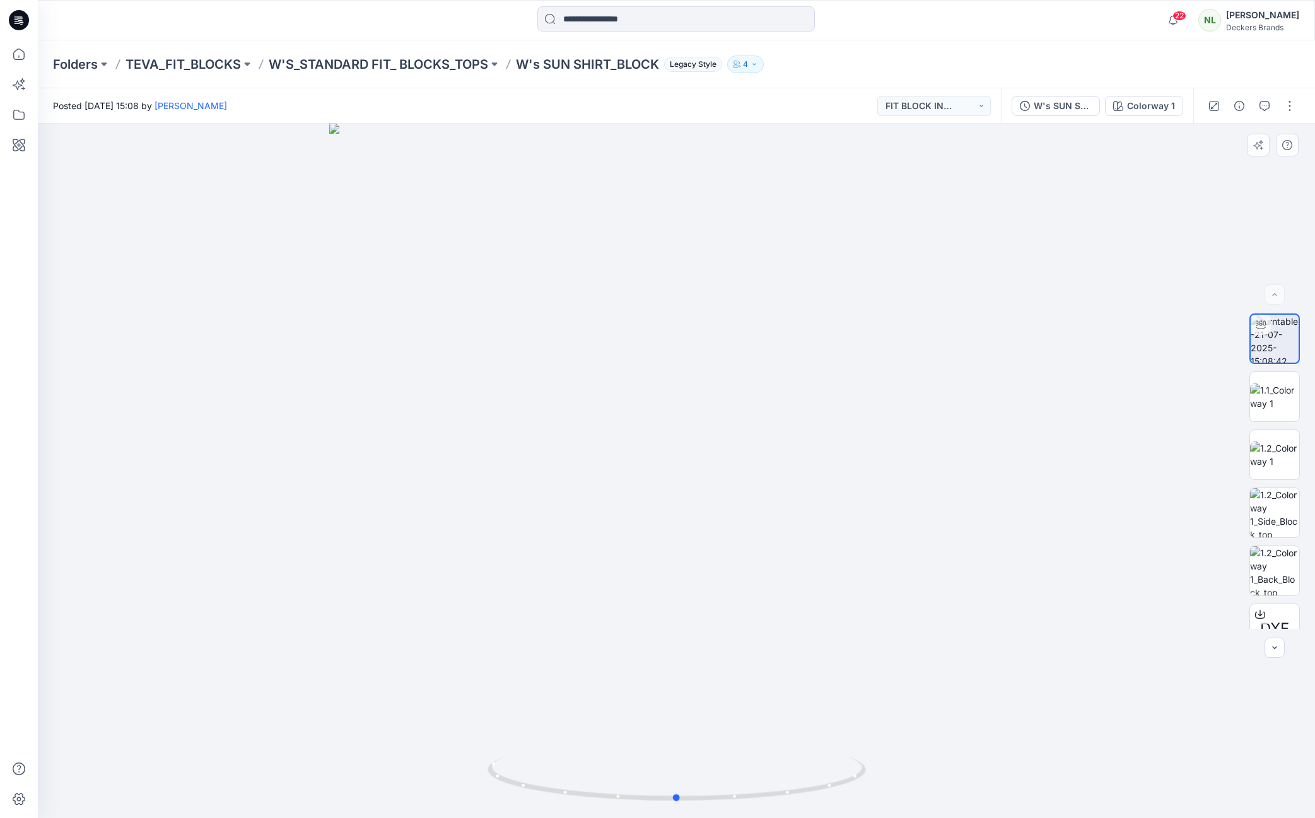
click at [203, 417] on div at bounding box center [676, 471] width 1277 height 695
click at [63, 406] on div at bounding box center [676, 471] width 1277 height 695
click at [196, 680] on div at bounding box center [676, 471] width 1277 height 695
click at [543, 662] on div at bounding box center [676, 471] width 1277 height 695
